Goal: Find specific page/section: Find specific page/section

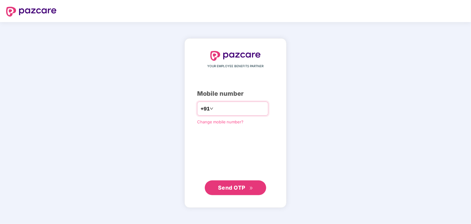
drag, startPoint x: 236, startPoint y: 107, endPoint x: 205, endPoint y: 110, distance: 30.8
click at [205, 110] on div "+91 ********" at bounding box center [232, 109] width 71 height 14
type input "**********"
click at [229, 182] on button "Send OTP" at bounding box center [235, 187] width 61 height 15
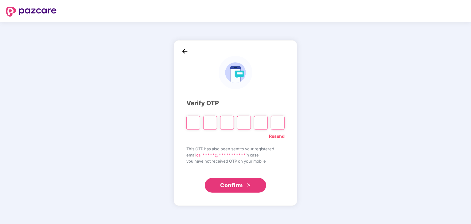
type input "*"
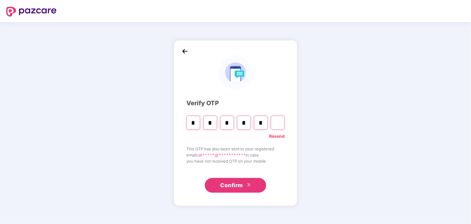
type input "*"
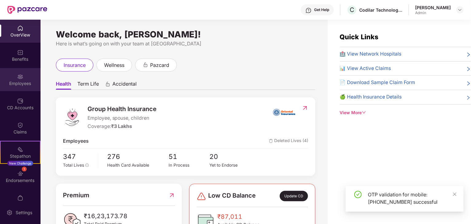
click at [20, 81] on div "Employees" at bounding box center [20, 83] width 41 height 6
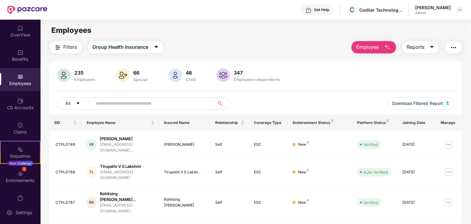
click at [136, 100] on input "text" at bounding box center [151, 103] width 110 height 9
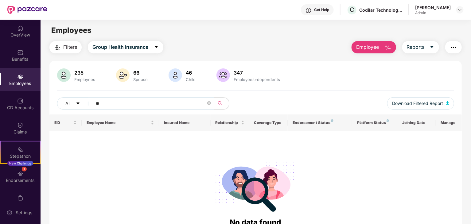
type input "*"
click at [131, 47] on span "Group Health Insurance" at bounding box center [120, 47] width 56 height 8
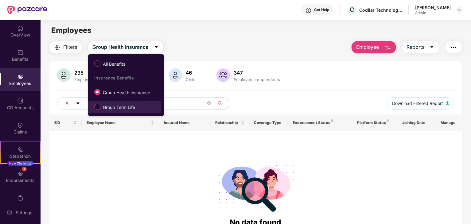
click at [125, 102] on label "Group Term Life" at bounding box center [115, 107] width 49 height 10
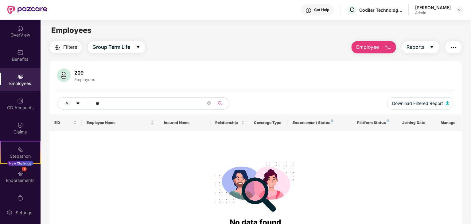
click at [124, 105] on input "**" at bounding box center [151, 103] width 110 height 9
type input "*"
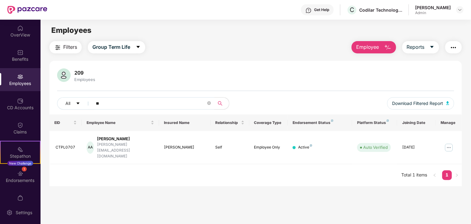
type input "*"
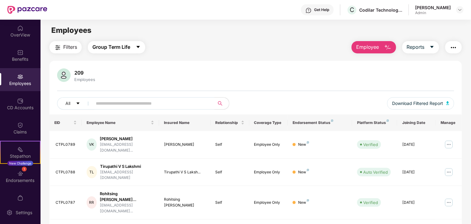
click at [115, 48] on span "Group Term Life" at bounding box center [111, 47] width 38 height 8
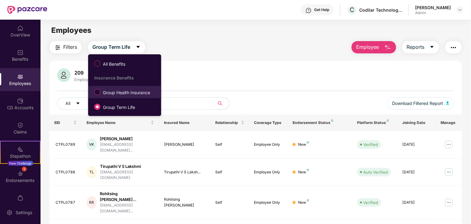
click at [114, 92] on span "Group Health Insurance" at bounding box center [126, 92] width 52 height 7
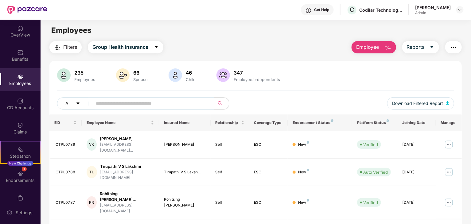
click at [80, 106] on button "All" at bounding box center [75, 103] width 37 height 12
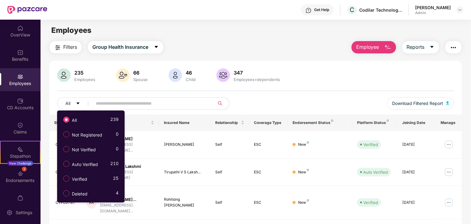
click at [149, 107] on input "text" at bounding box center [151, 103] width 110 height 9
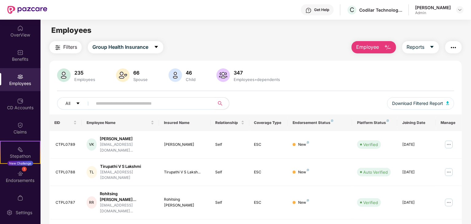
click at [149, 105] on input "text" at bounding box center [151, 103] width 110 height 9
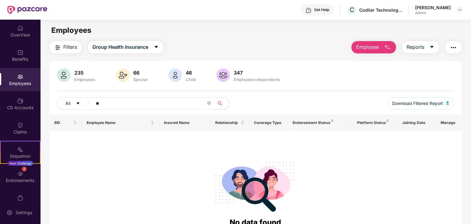
type input "*"
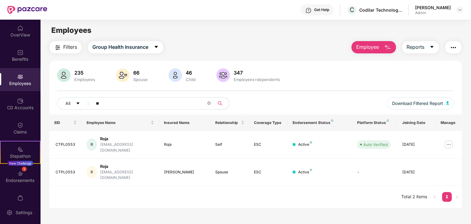
type input "*"
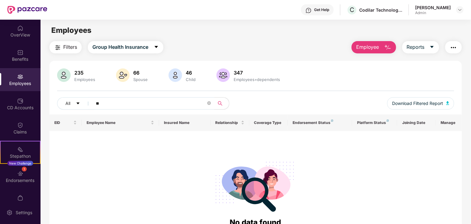
type input "*"
type input "*****"
click at [78, 78] on div "Employees" at bounding box center [84, 79] width 23 height 5
click at [19, 30] on img at bounding box center [20, 28] width 6 height 6
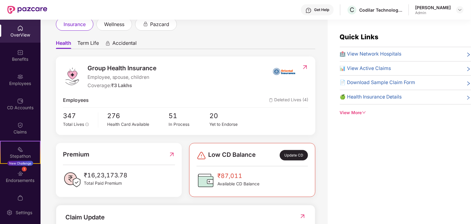
scroll to position [123, 0]
